Goal: Transaction & Acquisition: Purchase product/service

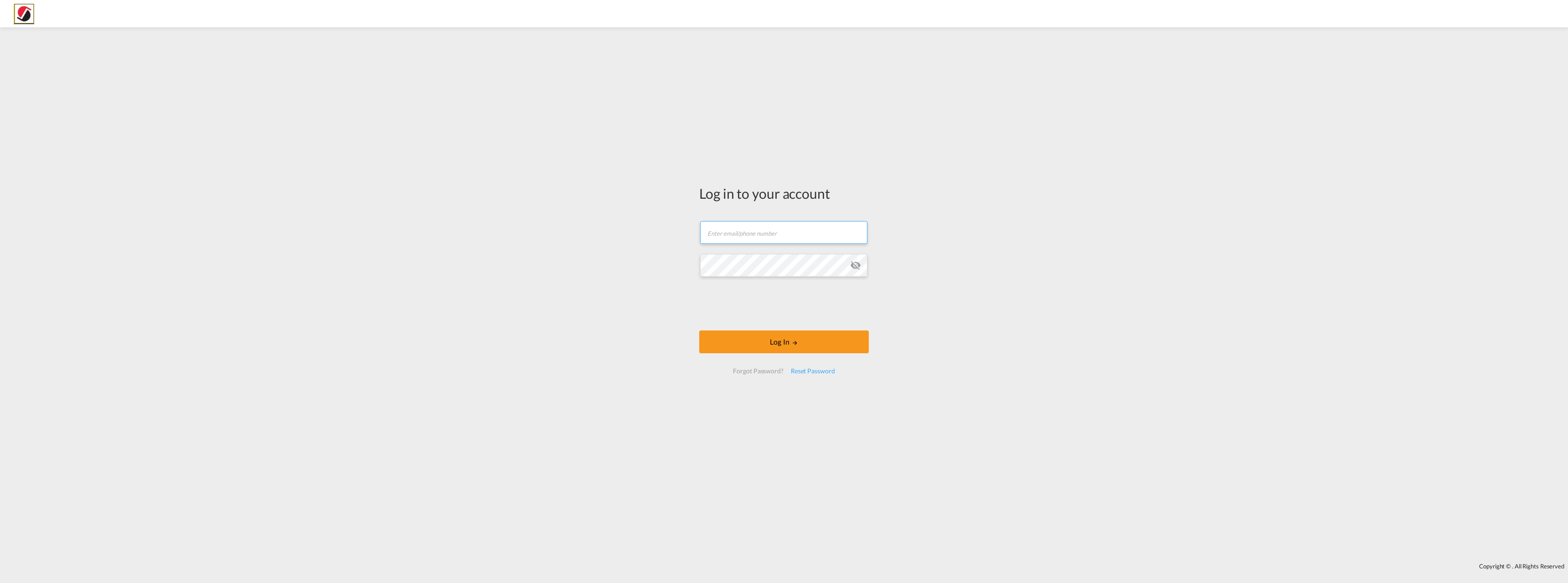
type input "[EMAIL_ADDRESS][PERSON_NAME][DOMAIN_NAME]"
click at [789, 325] on form "[EMAIL_ADDRESS][PERSON_NAME][DOMAIN_NAME] Email field is required Password fiel…" at bounding box center [784, 297] width 170 height 171
click at [793, 339] on button "Log In" at bounding box center [784, 342] width 170 height 23
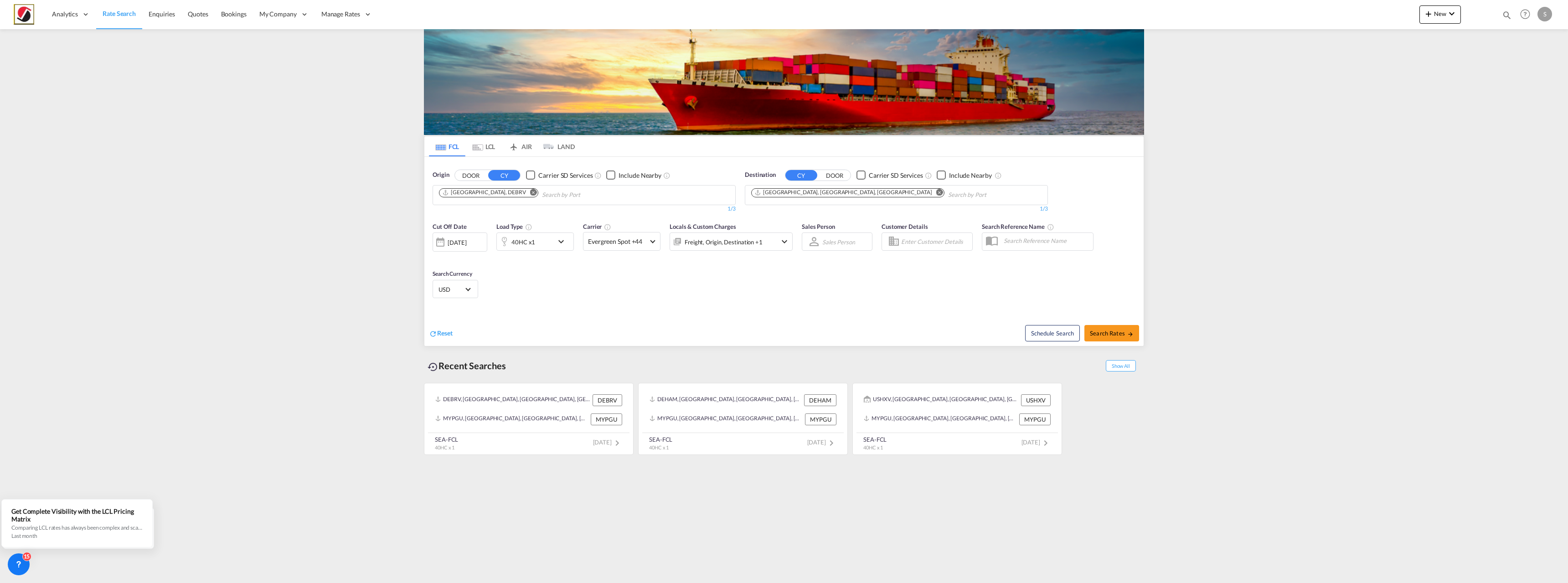
click at [530, 192] on md-icon "Remove" at bounding box center [533, 192] width 7 height 7
click at [499, 194] on body "Analytics Reports Dashboard Rate Search Enquiries Quotes Bookings" at bounding box center [784, 292] width 1568 height 583
type input "hamburg"
click at [469, 246] on div "Hamburg Germany DEHAM" at bounding box center [510, 249] width 173 height 27
click at [936, 190] on md-icon "Remove" at bounding box center [939, 192] width 7 height 7
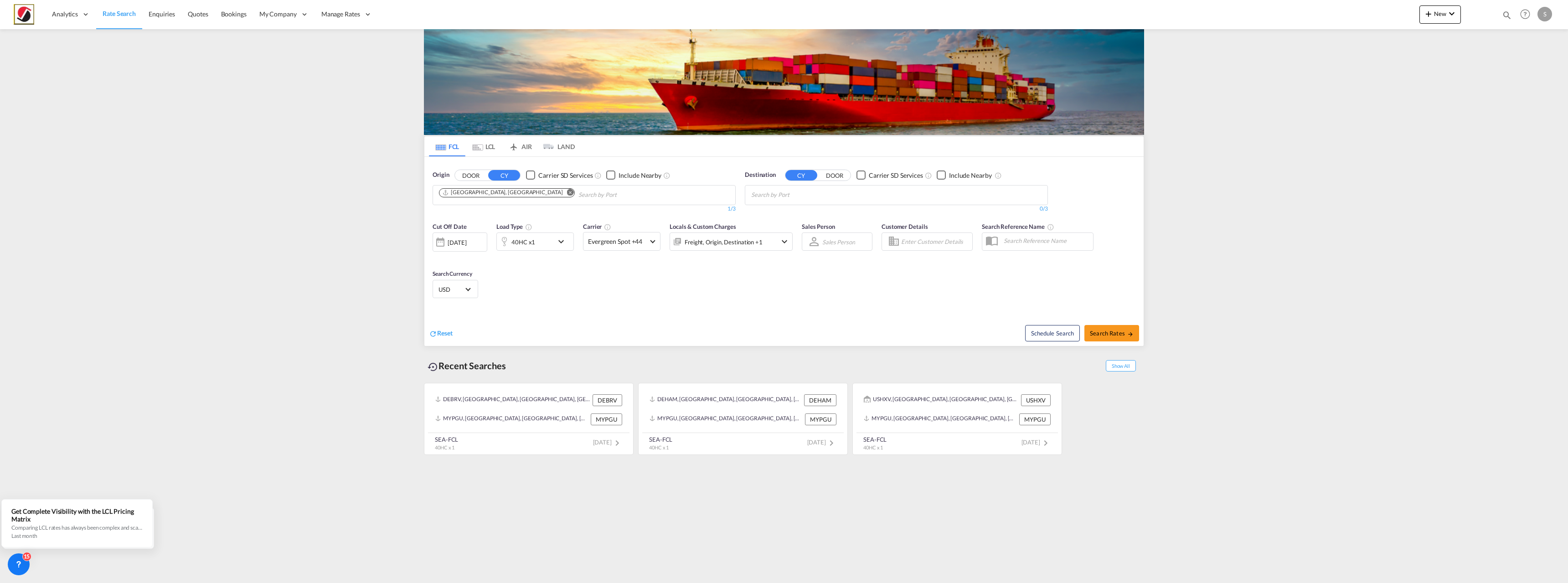
click at [822, 189] on body "Analytics Reports Dashboard Rate Search Enquiries Quotes Bookings" at bounding box center [784, 292] width 1568 height 583
type input "mundr"
click at [784, 216] on div "Mundr a India INMUN" at bounding box center [822, 216] width 173 height 27
click at [1116, 332] on span "Search Rates" at bounding box center [1112, 333] width 44 height 8
type input "DEHAM to INMUN / 13 Oct 2025"
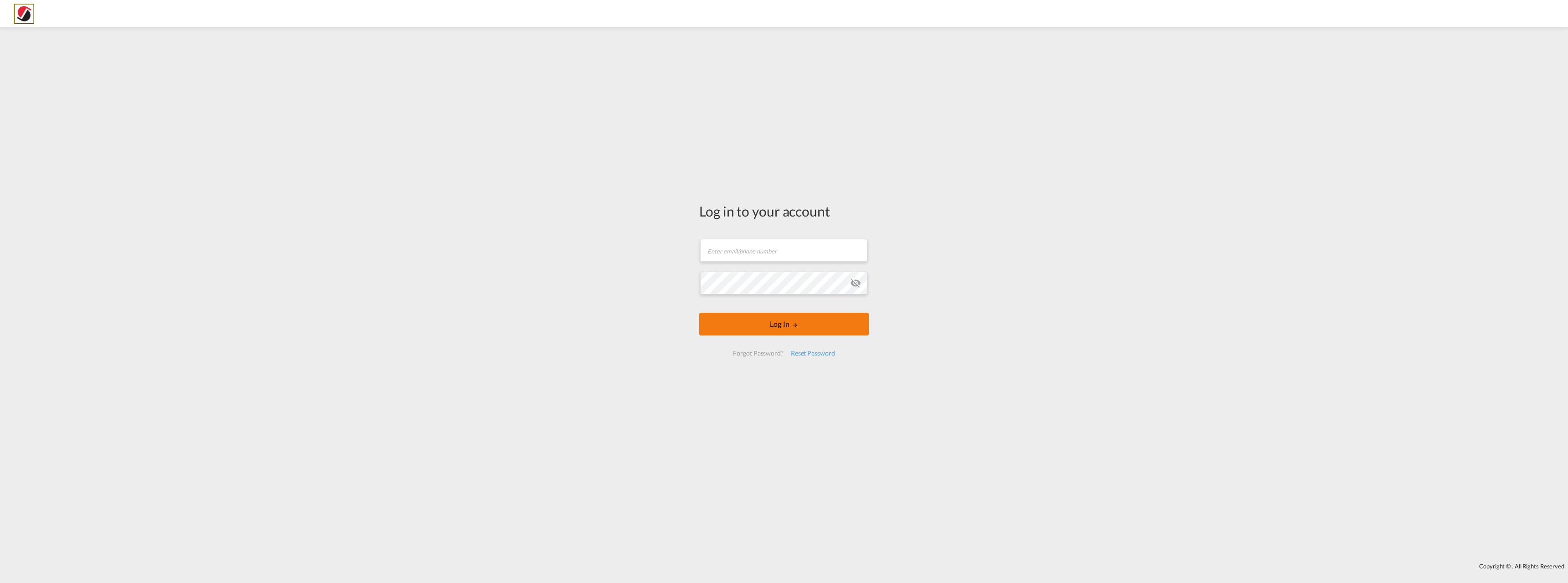
type input "[EMAIL_ADDRESS][PERSON_NAME][DOMAIN_NAME]"
click at [788, 325] on button "Log In" at bounding box center [784, 324] width 170 height 23
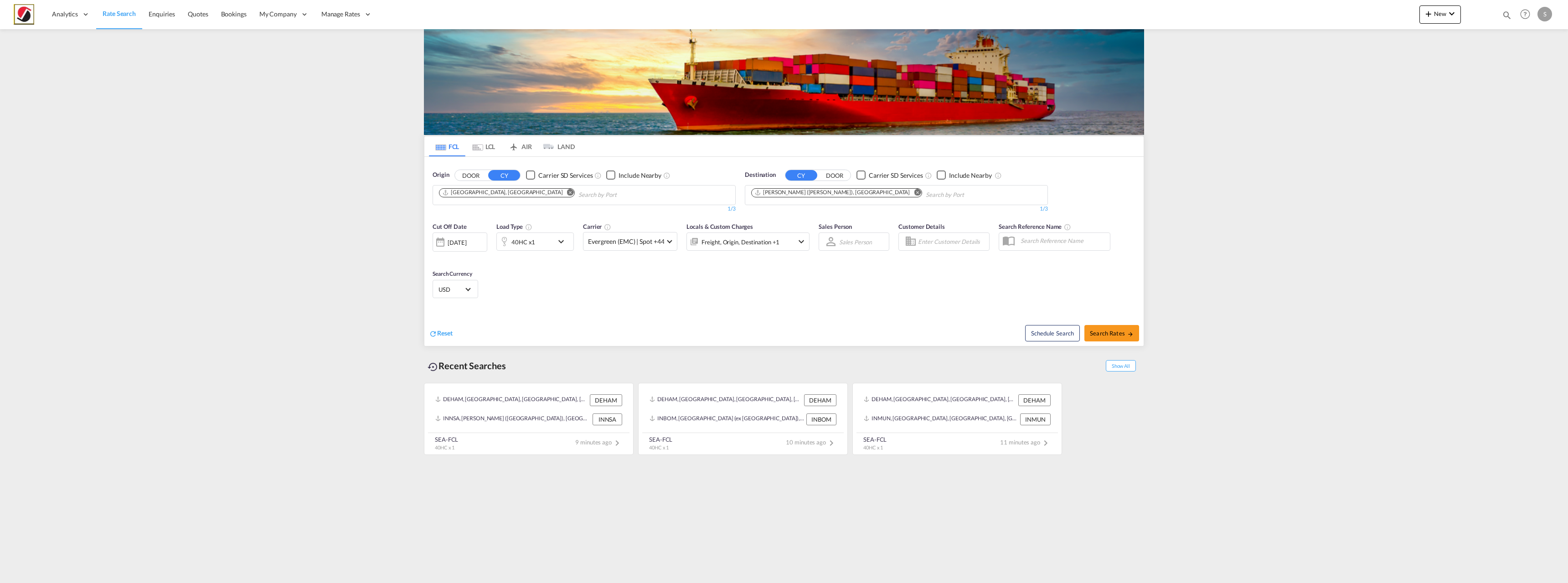
click at [914, 192] on md-icon "Remove" at bounding box center [917, 192] width 7 height 7
click at [798, 213] on div "[PERSON_NAME] ([GEOGRAPHIC_DATA]) [GEOGRAPHIC_DATA] [GEOGRAPHIC_DATA]" at bounding box center [822, 214] width 173 height 25
click at [1114, 332] on span "Search Rates" at bounding box center [1112, 333] width 44 height 8
type input "DEHAM to INNSA / [DATE]"
